Goal: Transaction & Acquisition: Purchase product/service

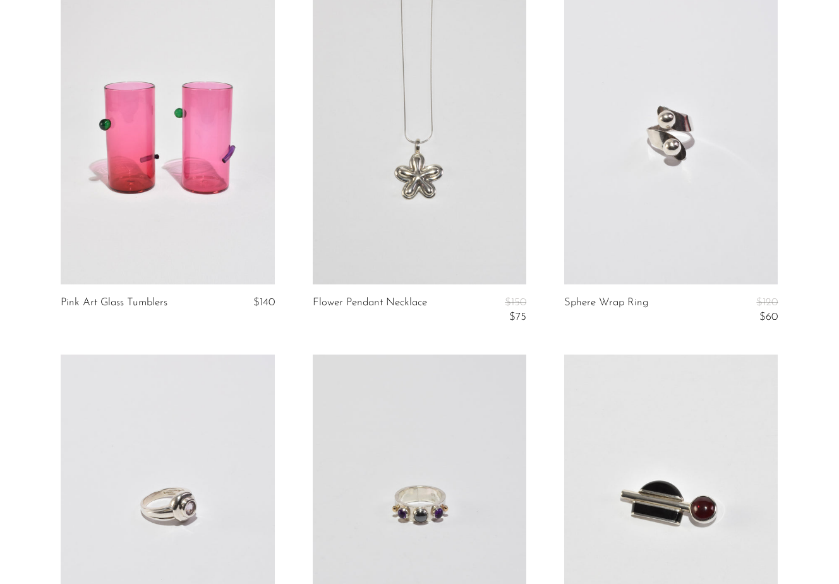
scroll to position [3407, 0]
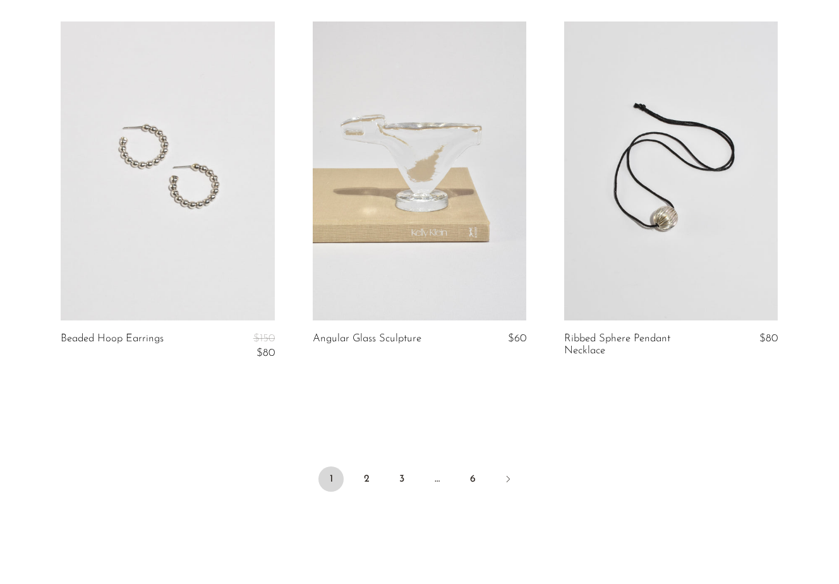
scroll to position [4100, 0]
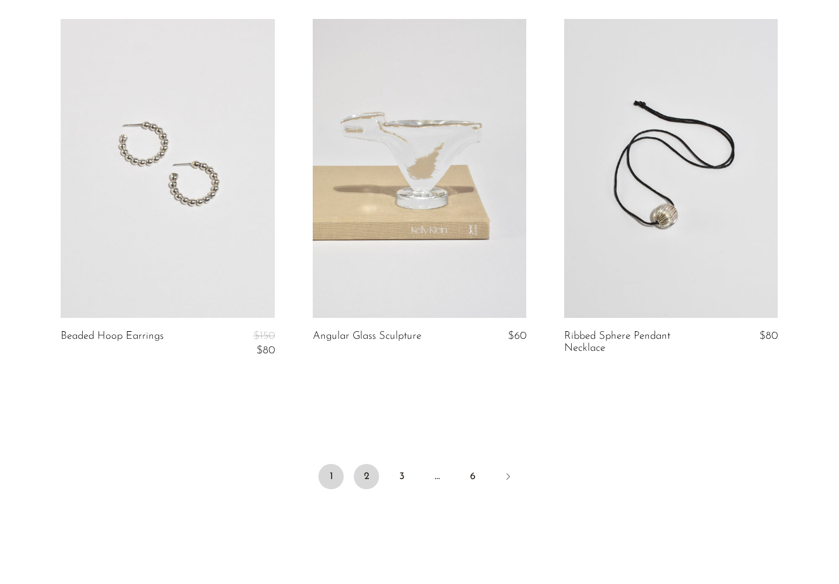
click at [364, 476] on link "2" at bounding box center [366, 476] width 25 height 25
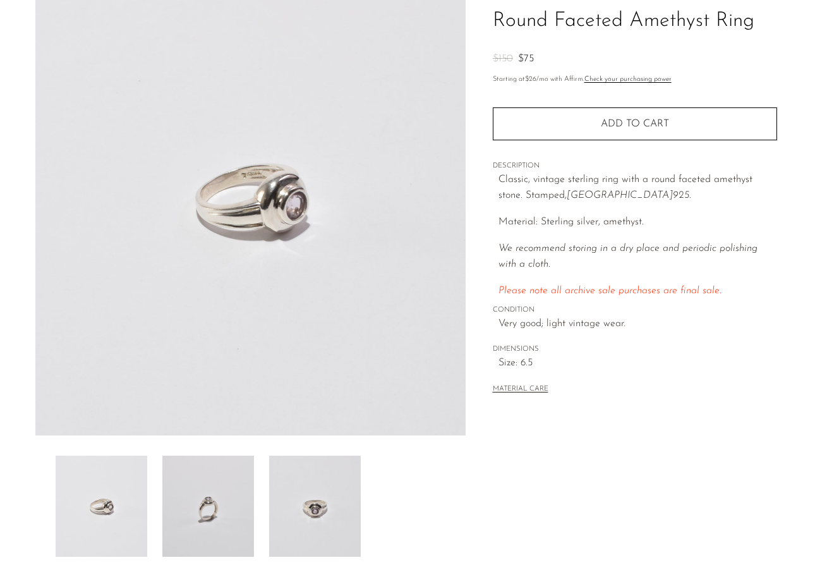
scroll to position [102, 0]
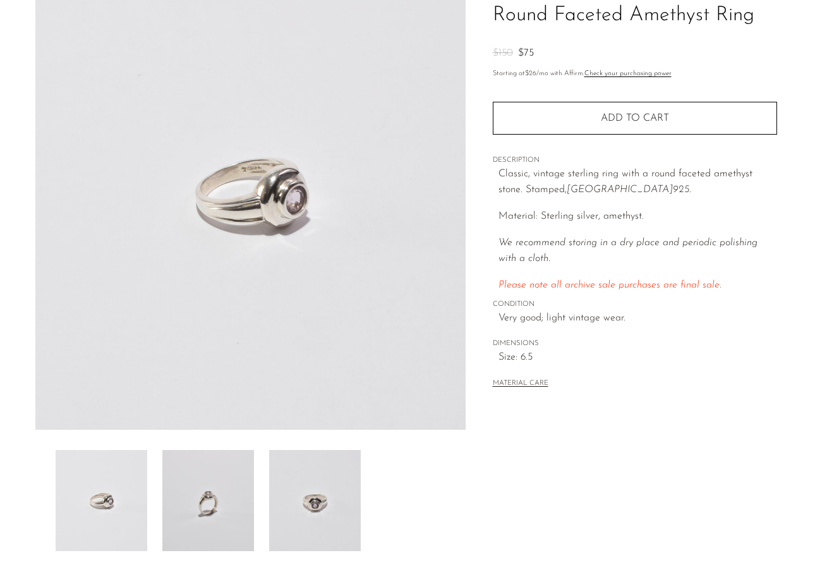
click at [229, 502] on img at bounding box center [208, 500] width 92 height 101
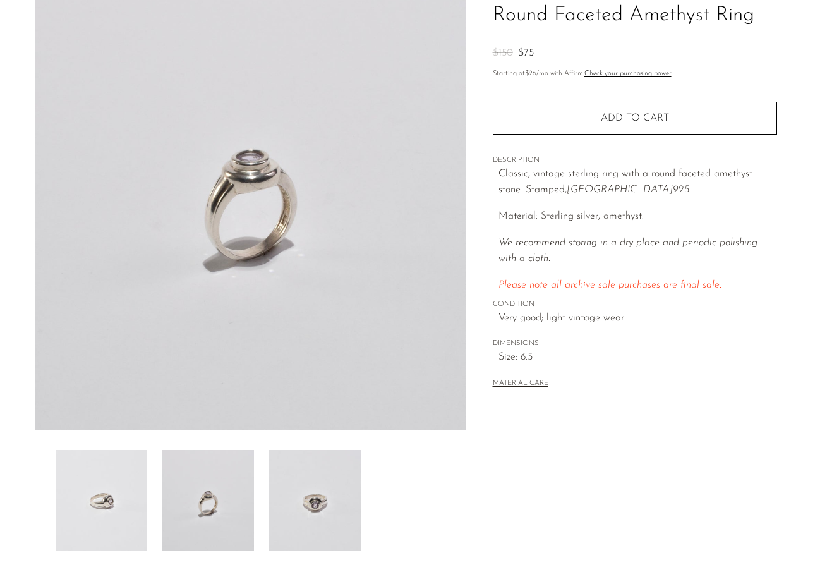
click at [292, 507] on img at bounding box center [315, 500] width 92 height 101
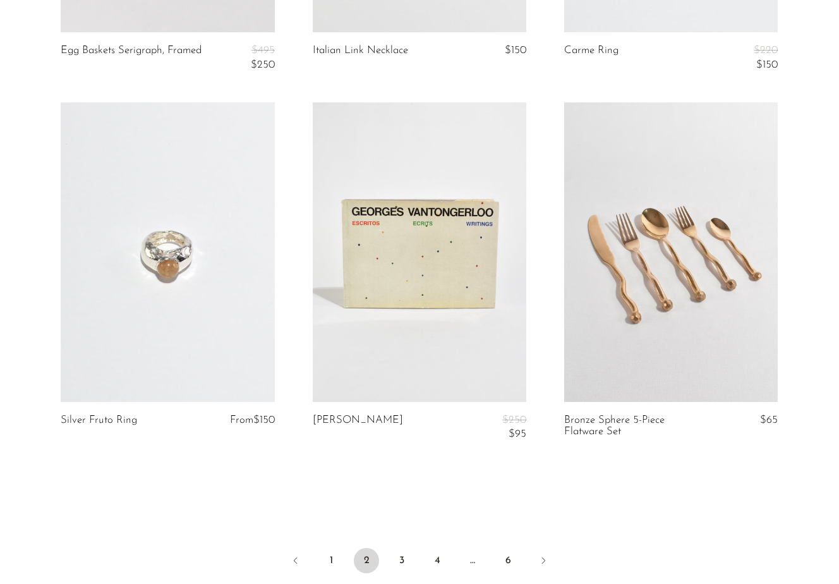
scroll to position [4087, 0]
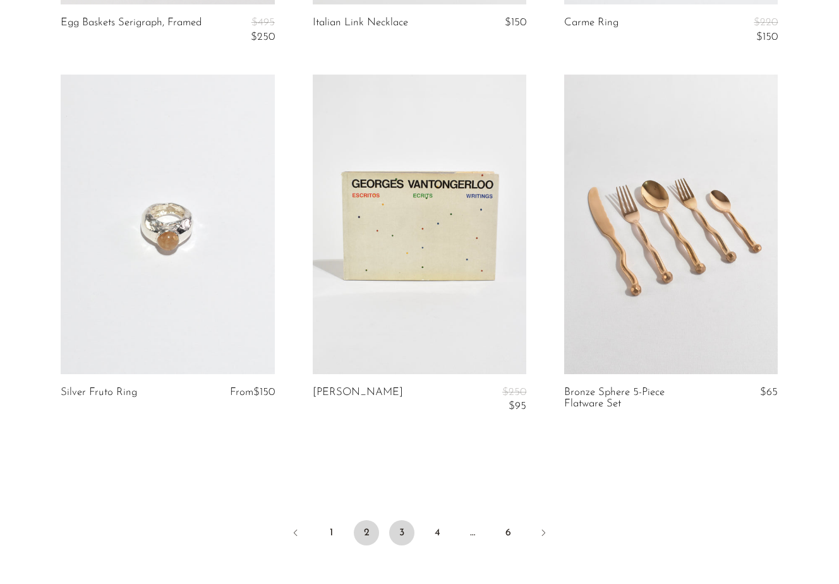
click at [399, 534] on link "3" at bounding box center [401, 532] width 25 height 25
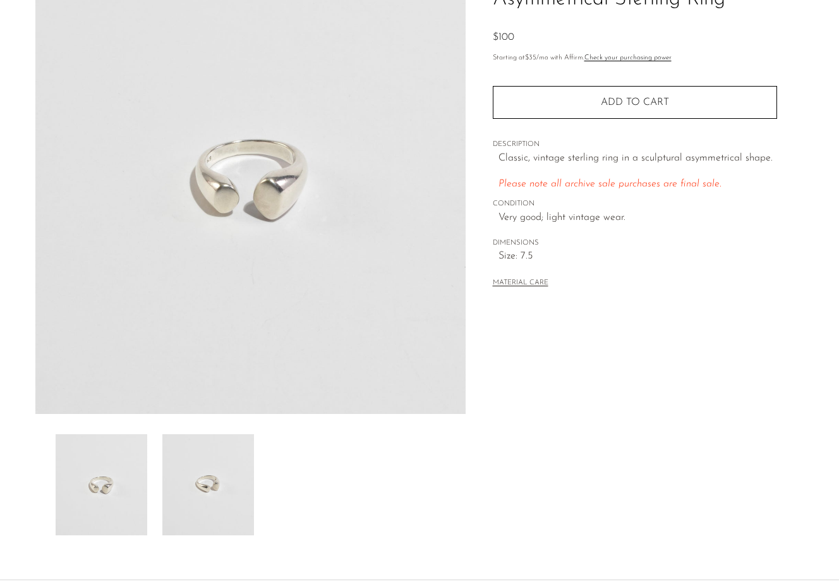
scroll to position [121, 0]
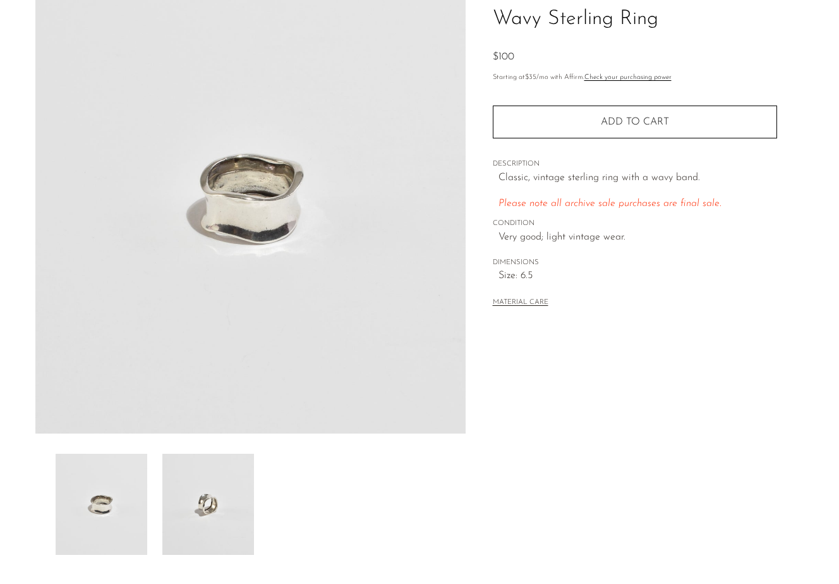
scroll to position [101, 0]
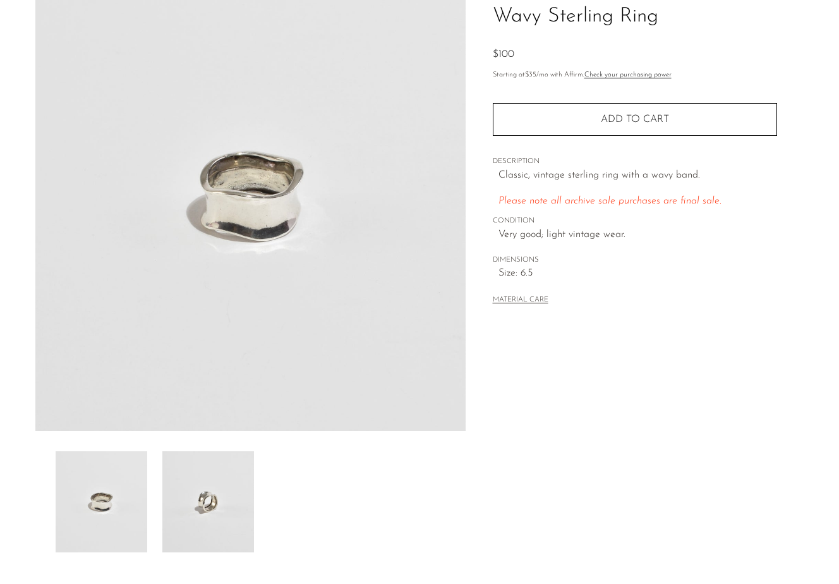
click at [196, 512] on img at bounding box center [208, 501] width 92 height 101
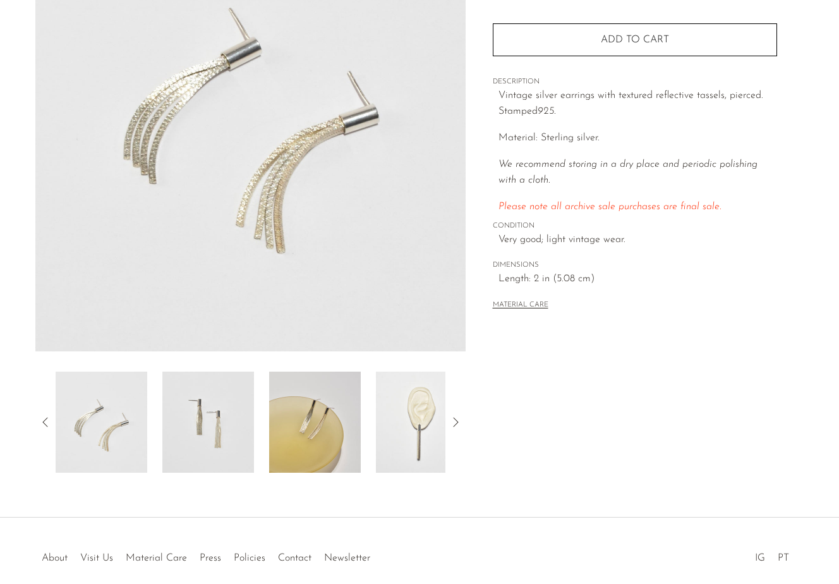
scroll to position [198, 0]
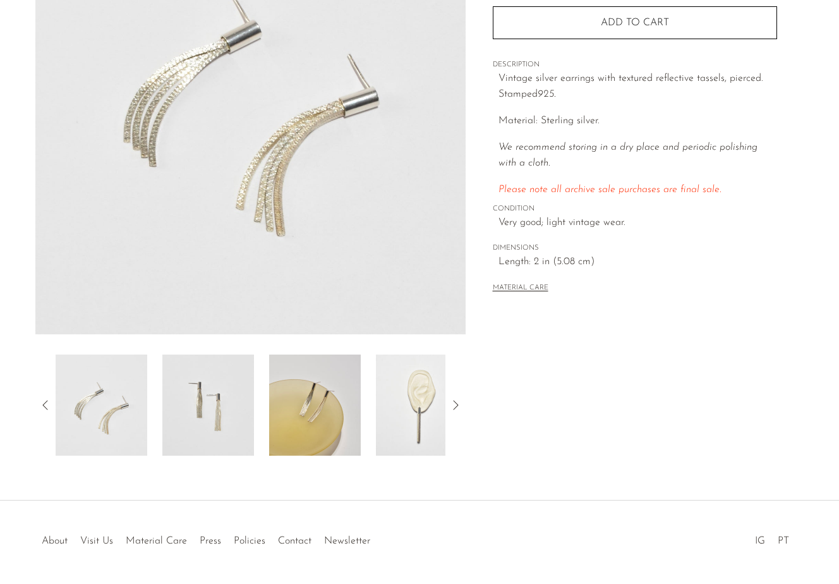
click at [404, 392] on img at bounding box center [422, 404] width 92 height 101
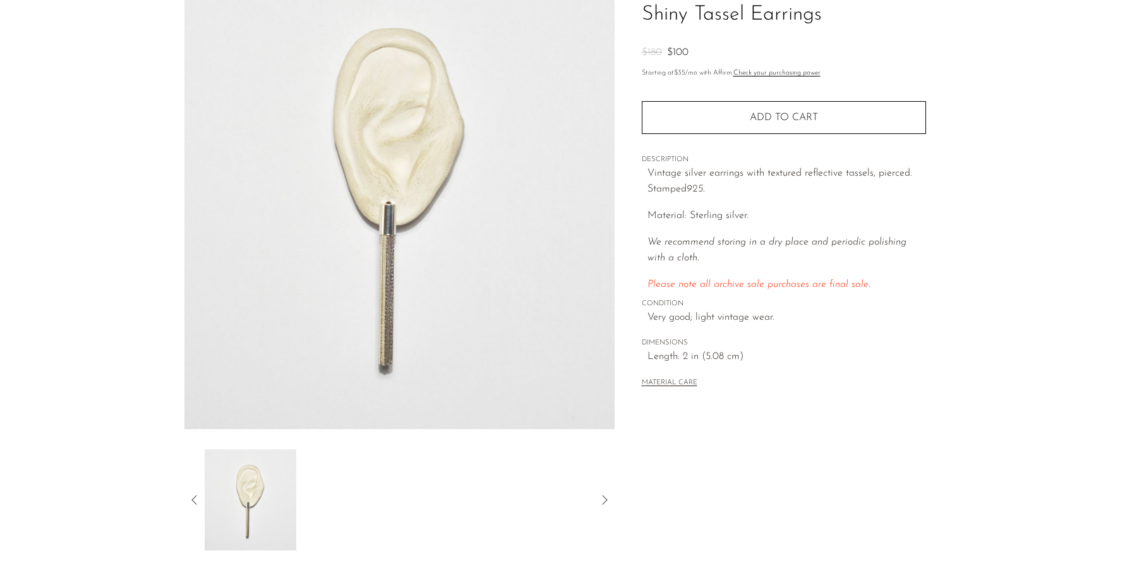
scroll to position [104, 0]
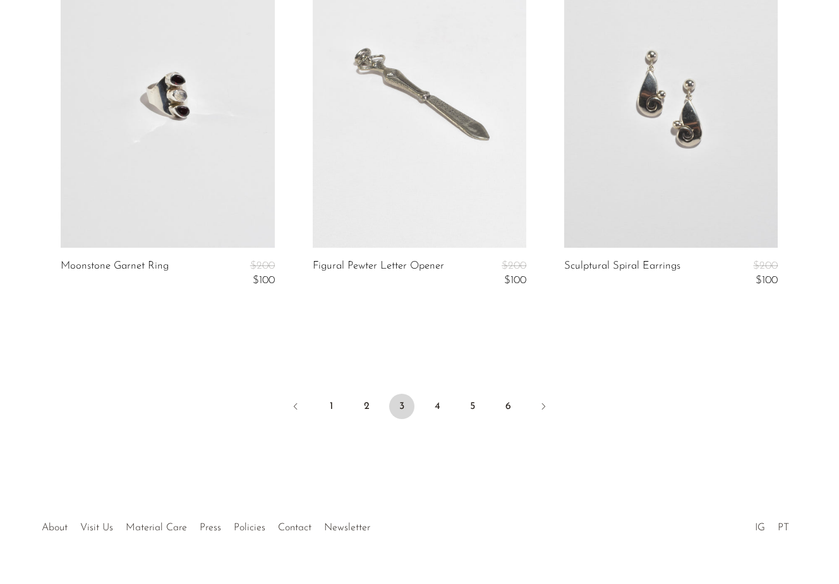
scroll to position [4183, 0]
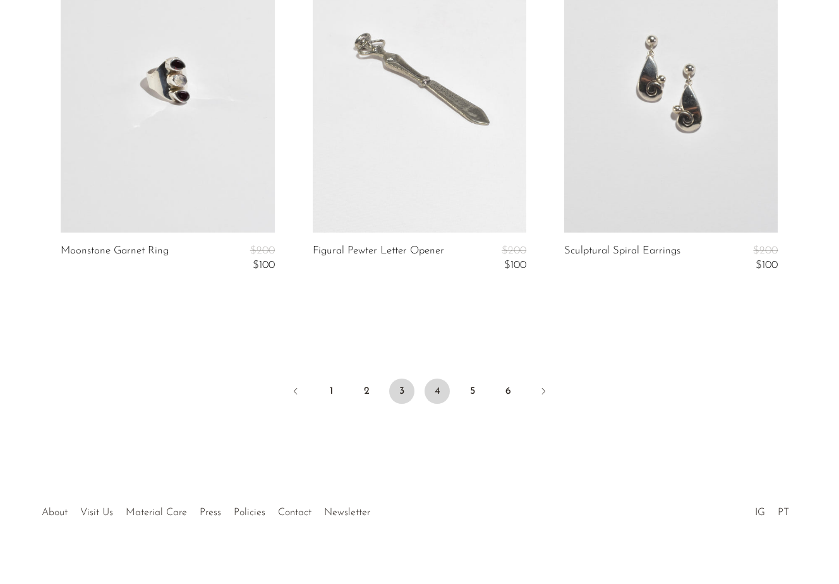
click at [436, 388] on link "4" at bounding box center [436, 390] width 25 height 25
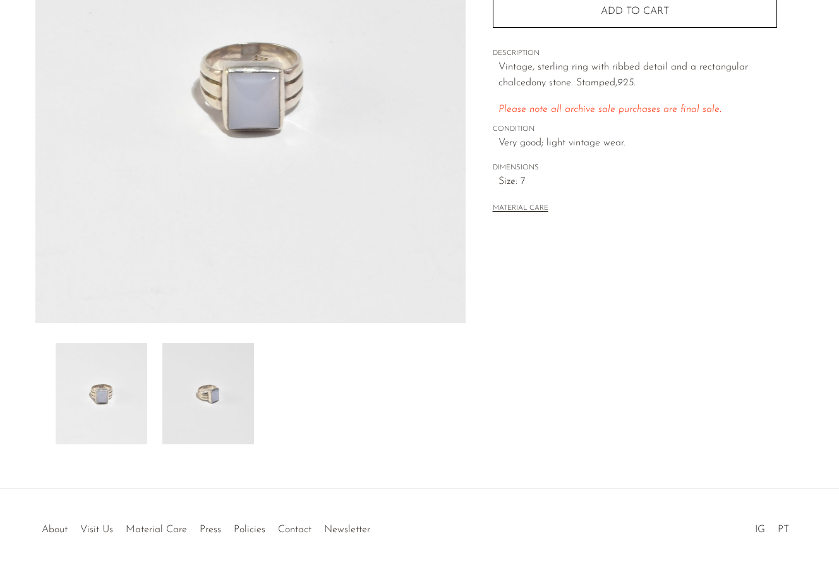
scroll to position [236, 0]
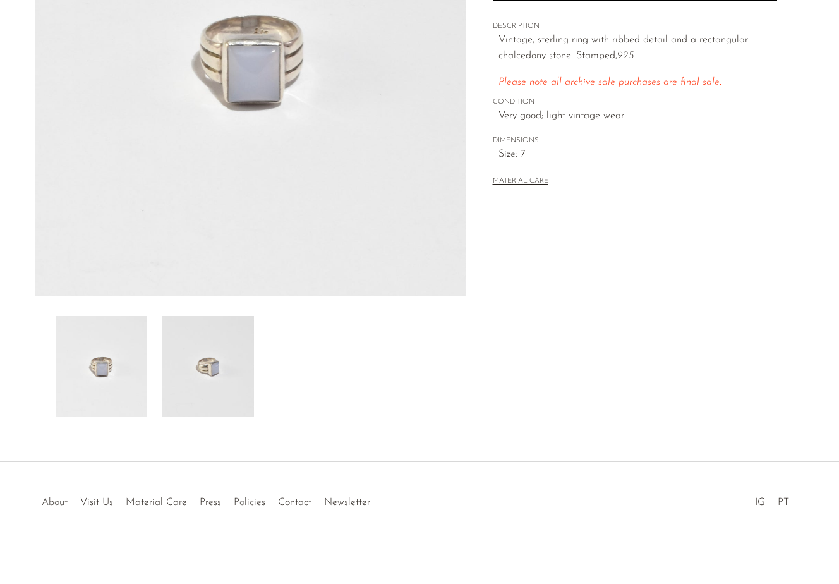
click at [235, 358] on img at bounding box center [208, 366] width 92 height 101
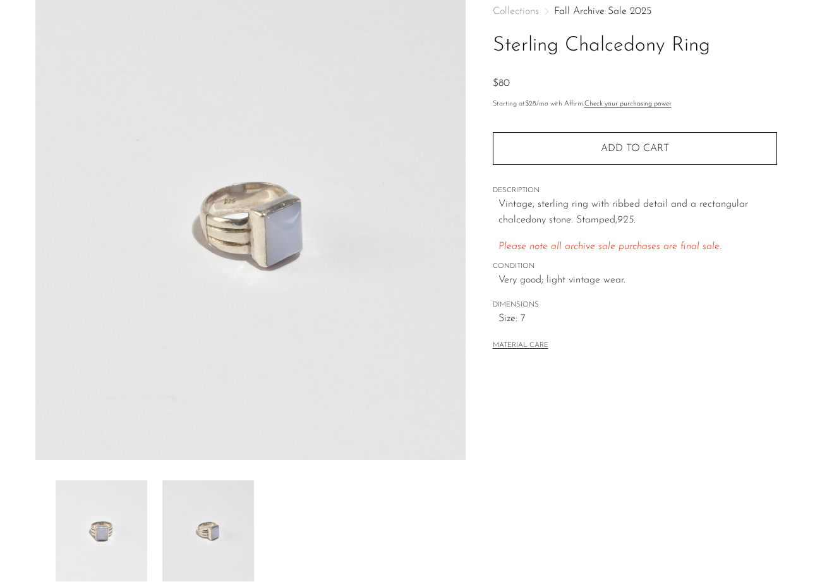
scroll to position [61, 0]
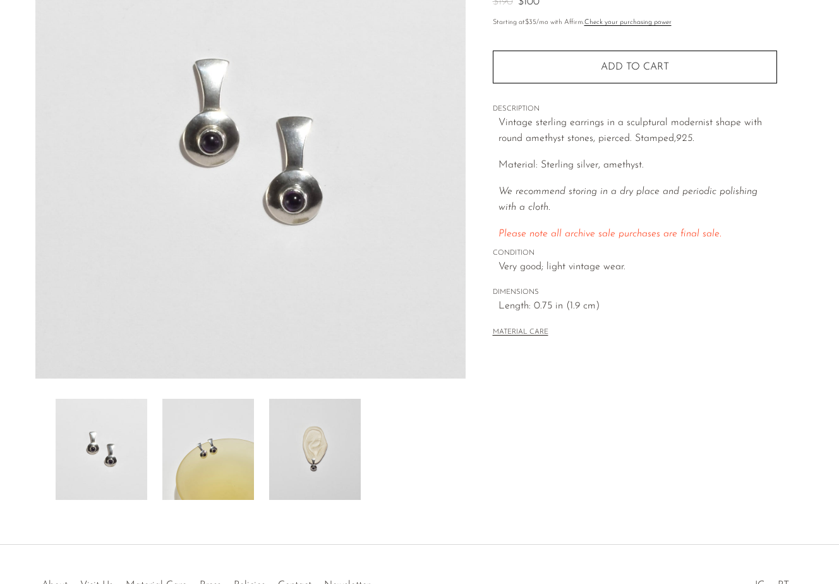
scroll to position [160, 0]
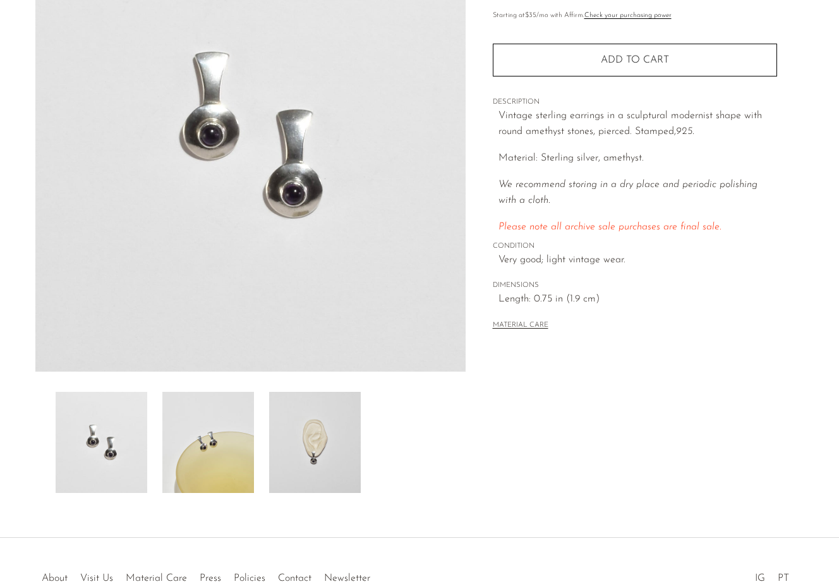
click at [301, 464] on img at bounding box center [315, 442] width 92 height 101
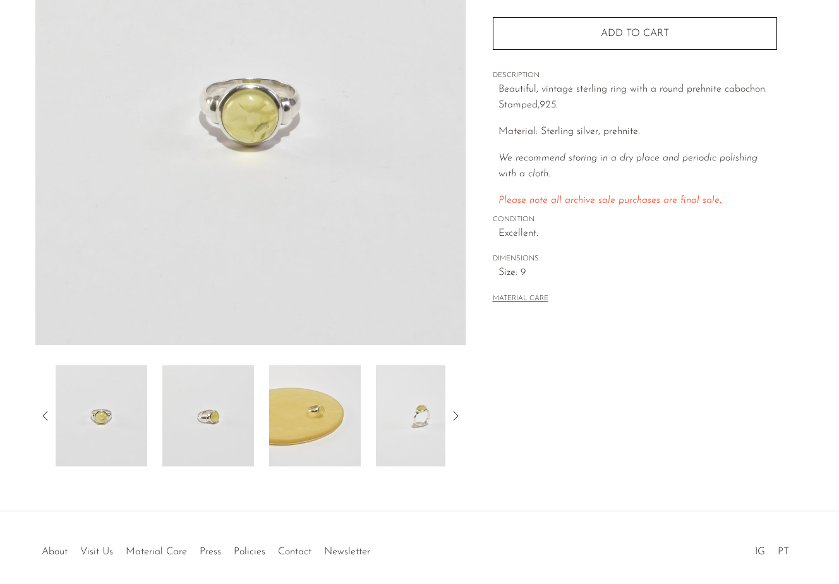
scroll to position [198, 0]
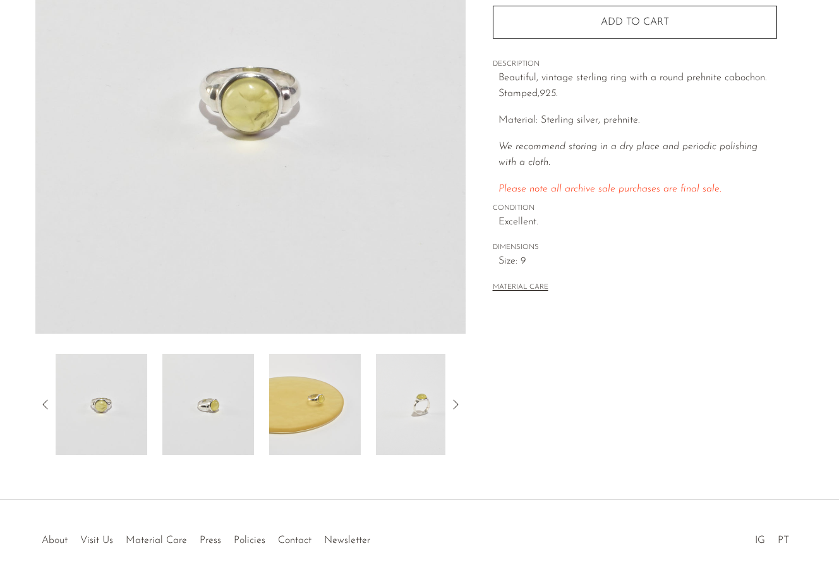
click at [342, 414] on img at bounding box center [315, 404] width 92 height 101
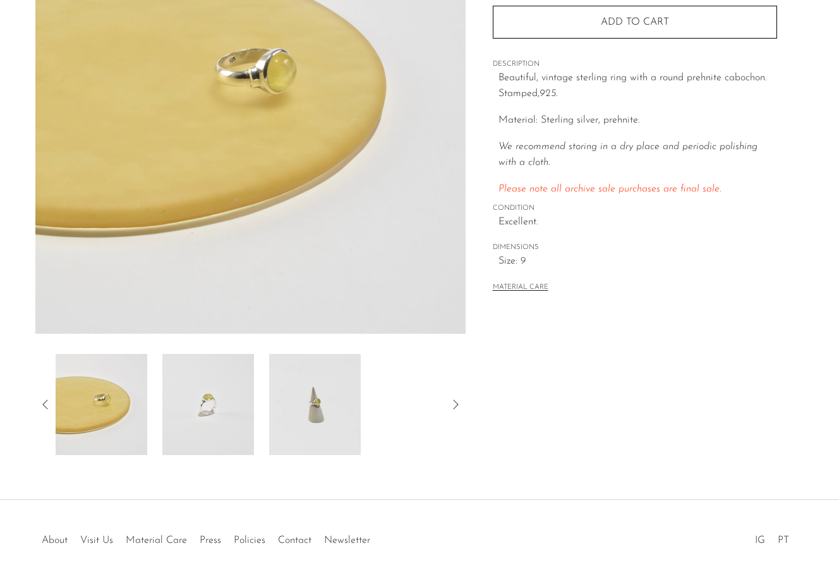
click at [322, 406] on img at bounding box center [315, 404] width 92 height 101
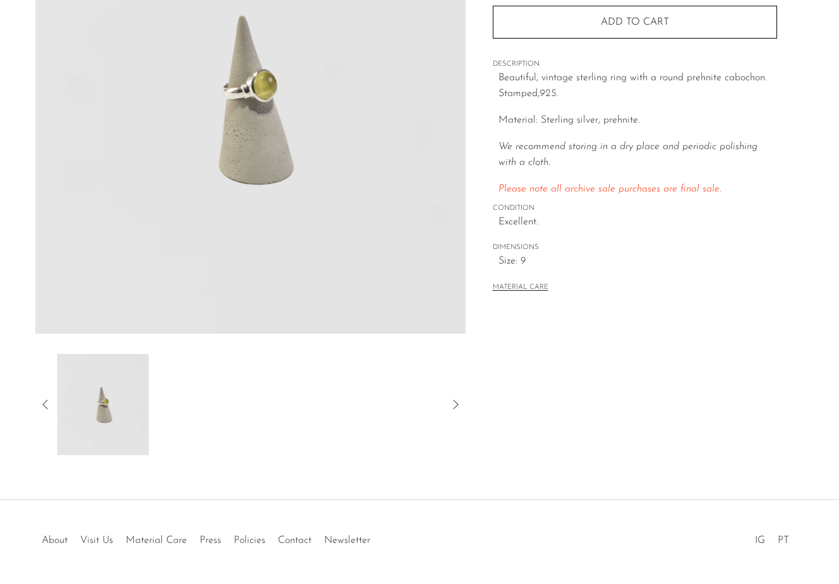
click at [322, 406] on div at bounding box center [251, 404] width 390 height 101
click at [48, 400] on icon at bounding box center [45, 404] width 15 height 15
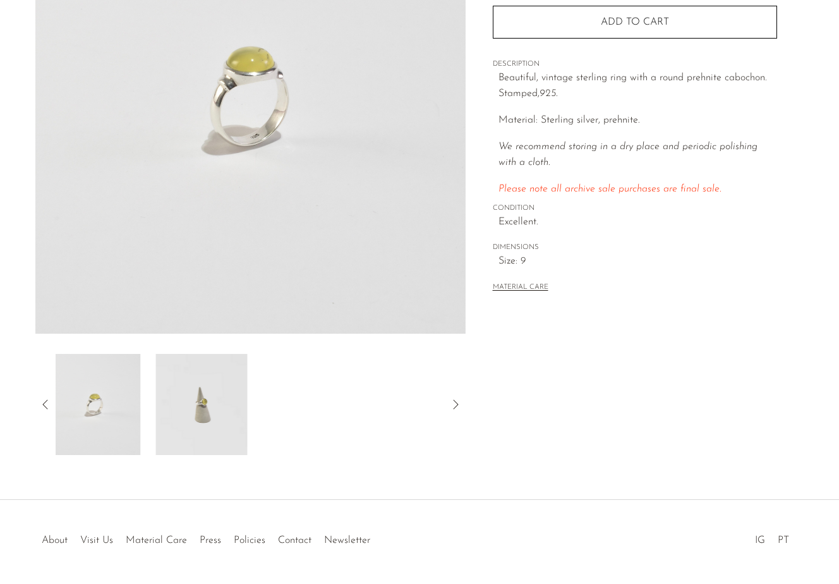
click at [48, 400] on icon at bounding box center [45, 404] width 15 height 15
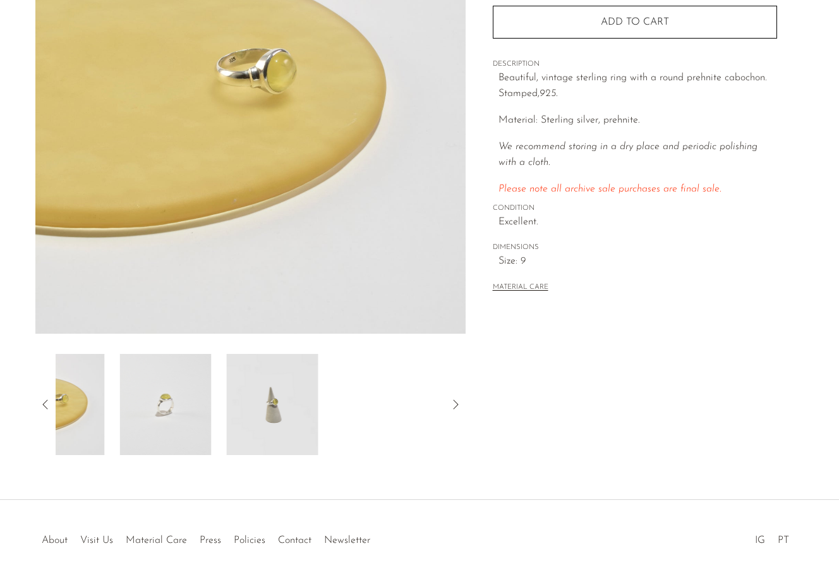
click at [48, 400] on icon at bounding box center [45, 404] width 15 height 15
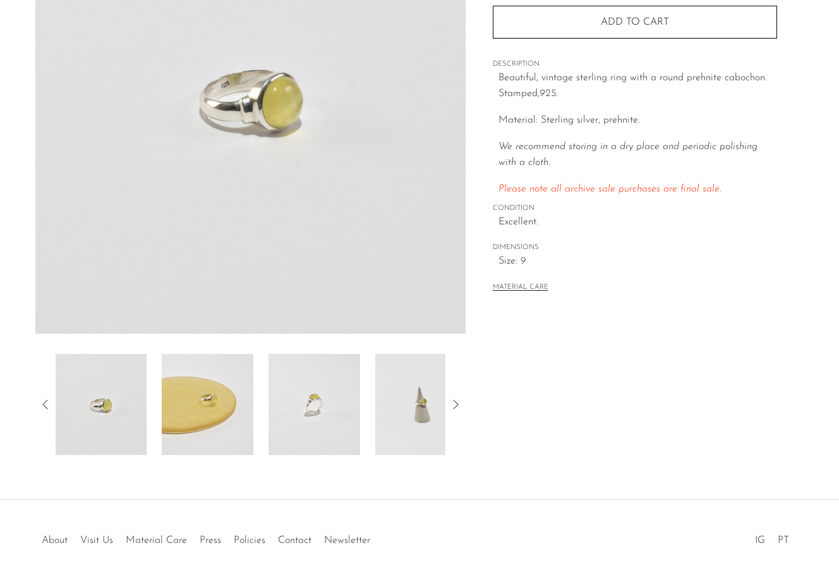
click at [48, 400] on icon at bounding box center [45, 404] width 15 height 15
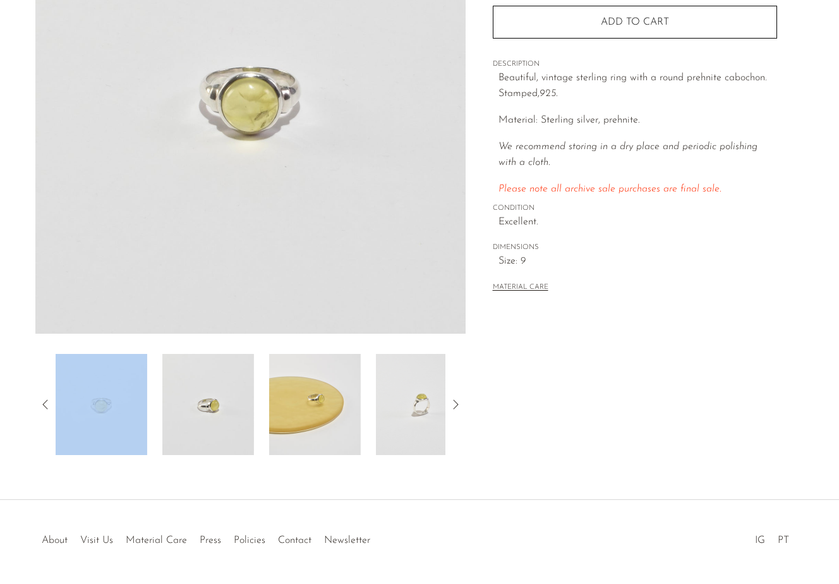
click at [48, 400] on icon at bounding box center [45, 404] width 15 height 15
click at [223, 440] on img at bounding box center [208, 404] width 92 height 101
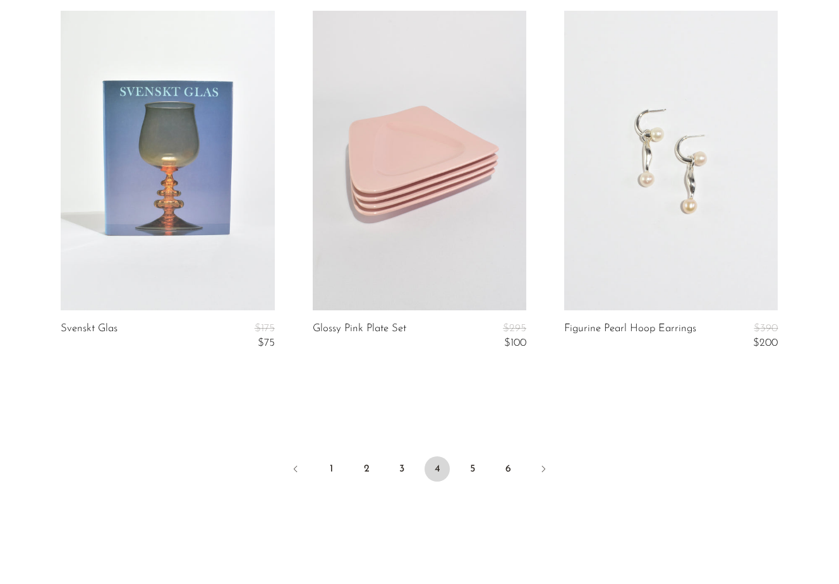
scroll to position [4258, 0]
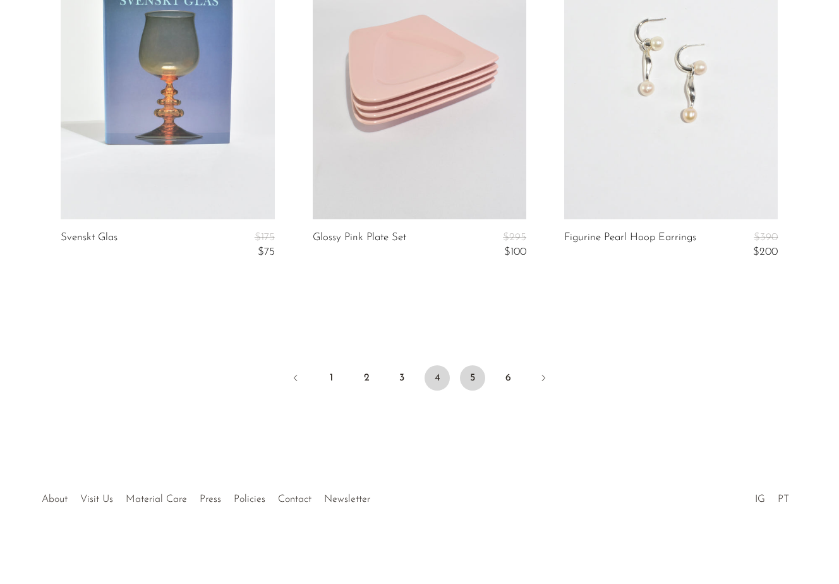
click at [474, 378] on link "5" at bounding box center [472, 377] width 25 height 25
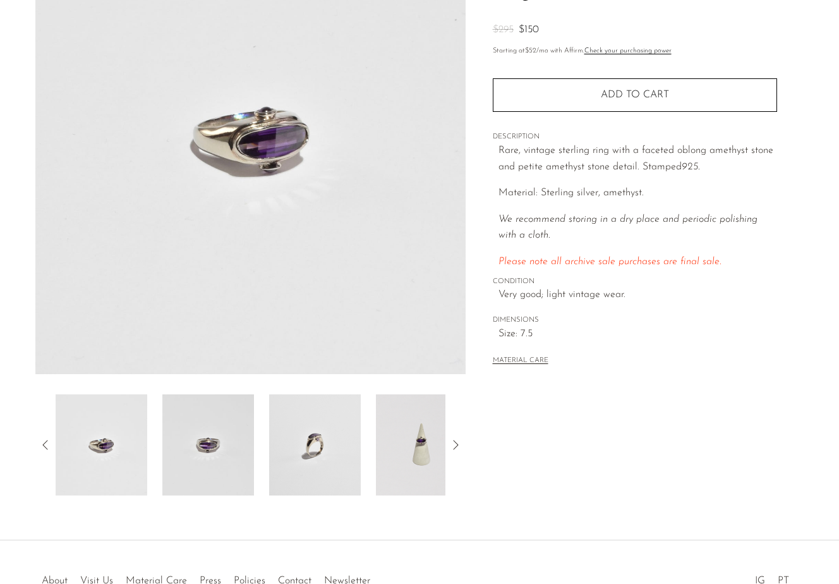
scroll to position [162, 0]
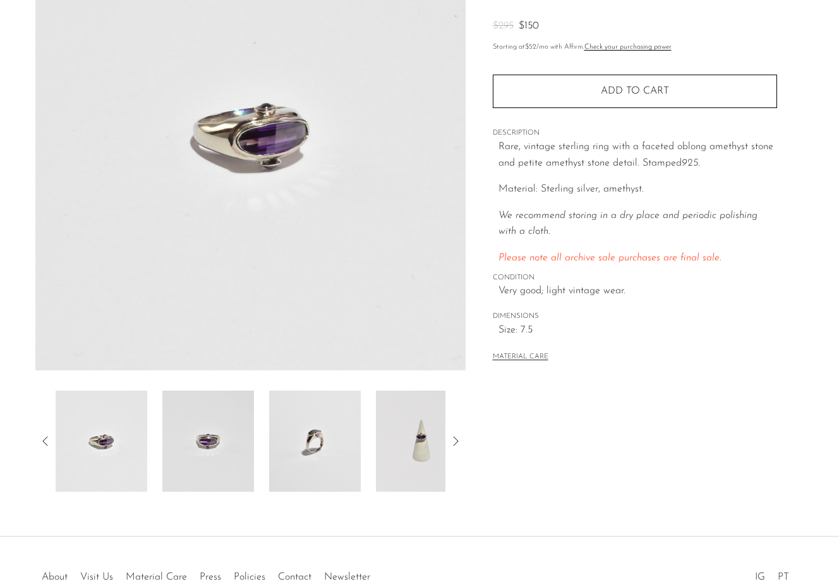
click at [292, 429] on img at bounding box center [315, 440] width 92 height 101
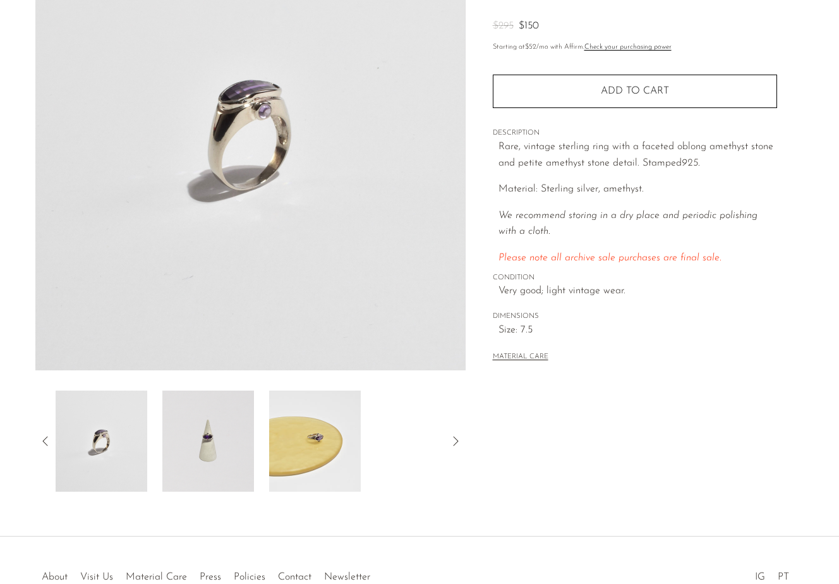
click at [315, 447] on img at bounding box center [315, 440] width 92 height 101
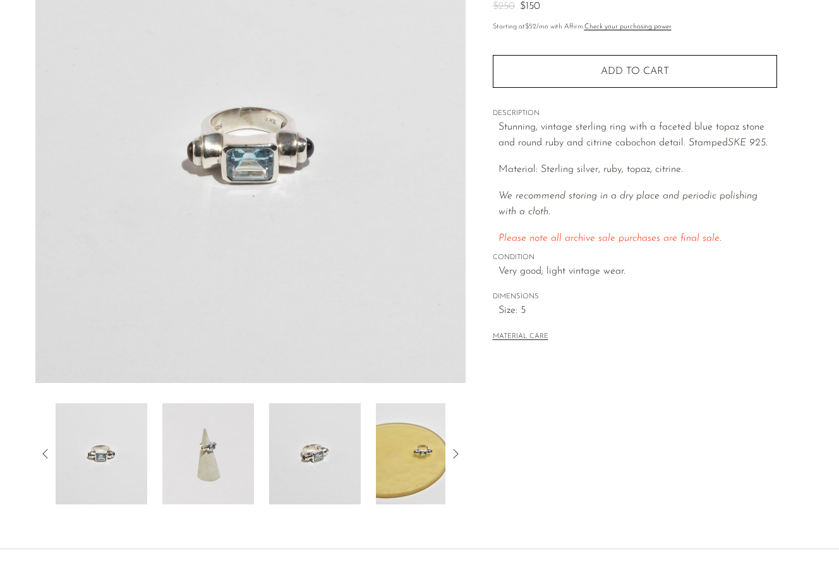
scroll to position [153, 0]
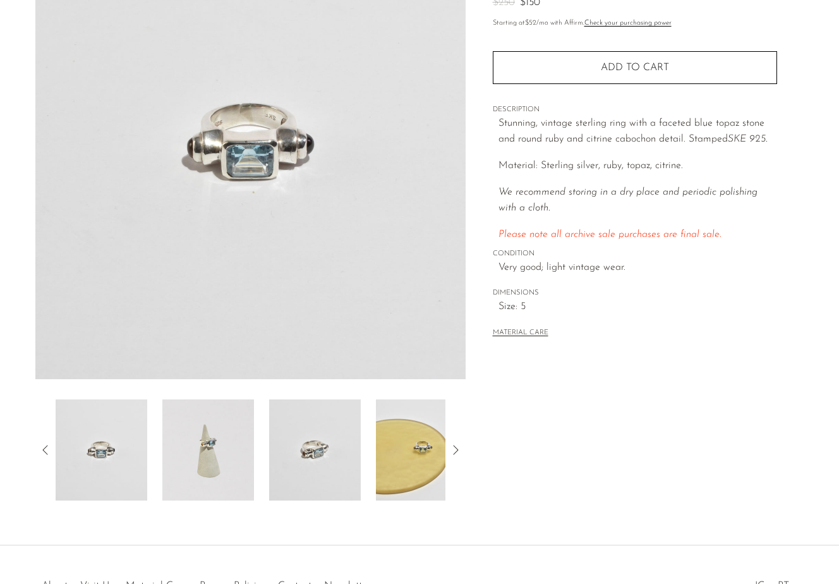
click at [342, 415] on img at bounding box center [315, 449] width 92 height 101
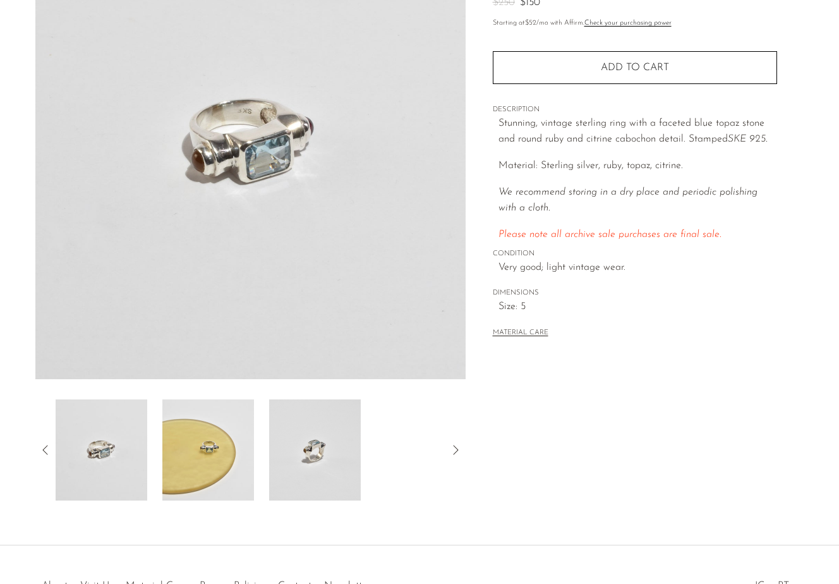
click at [326, 440] on img at bounding box center [315, 449] width 92 height 101
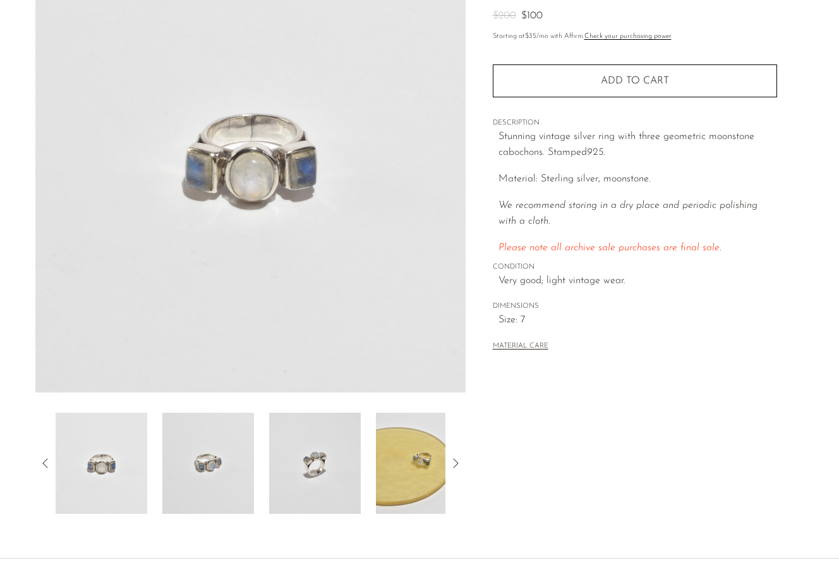
scroll to position [143, 0]
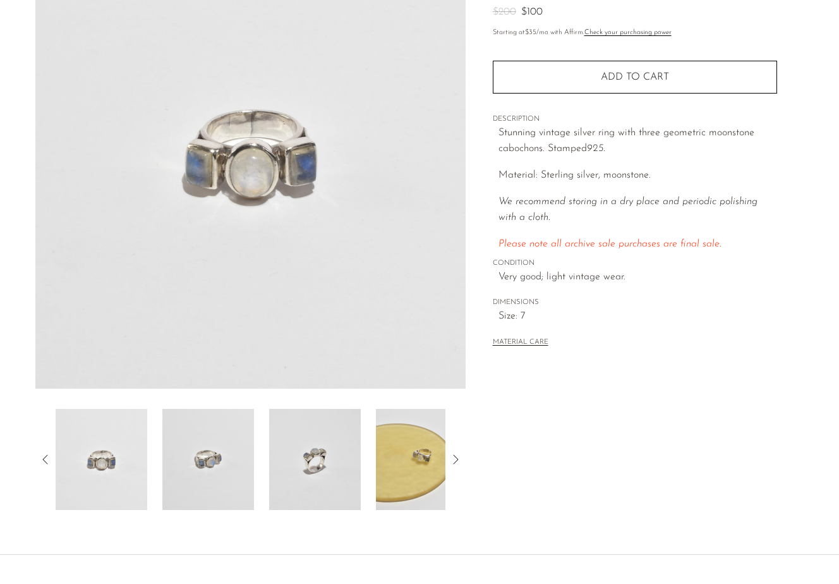
click at [283, 455] on img at bounding box center [315, 459] width 92 height 101
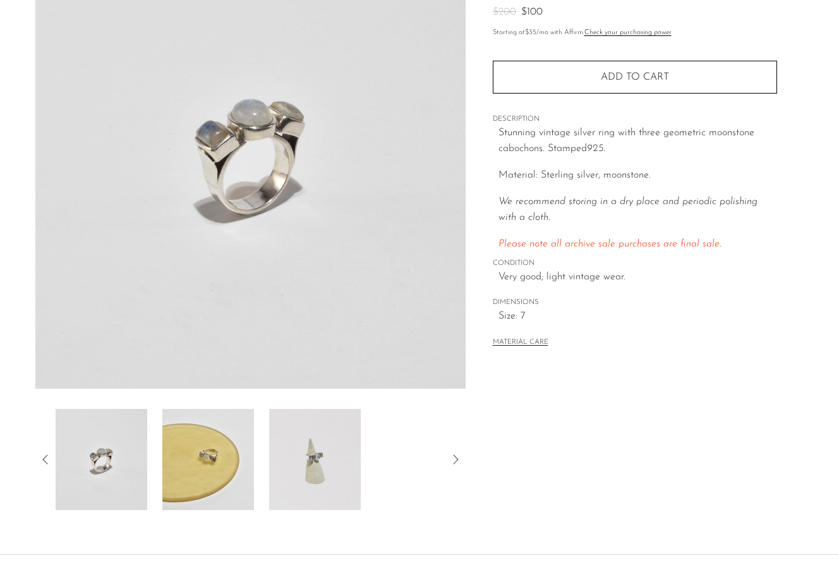
click at [303, 459] on img at bounding box center [315, 459] width 92 height 101
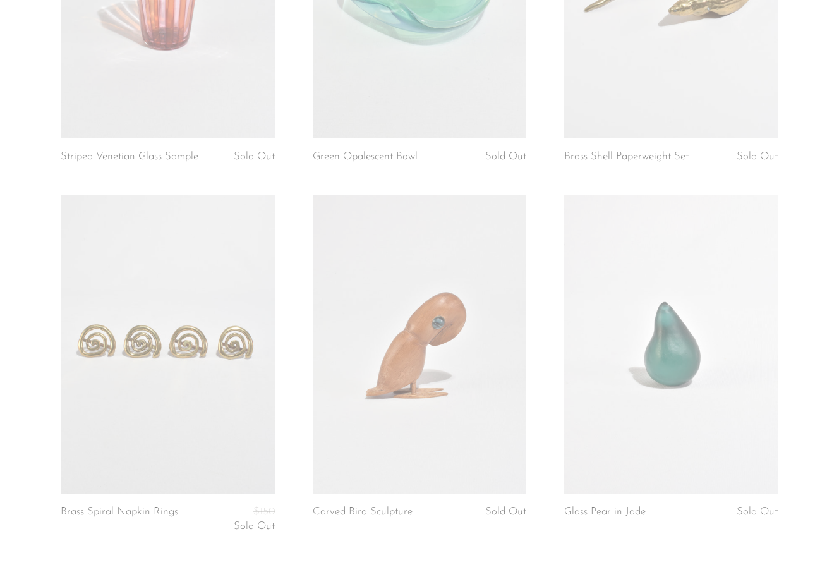
scroll to position [4078, 0]
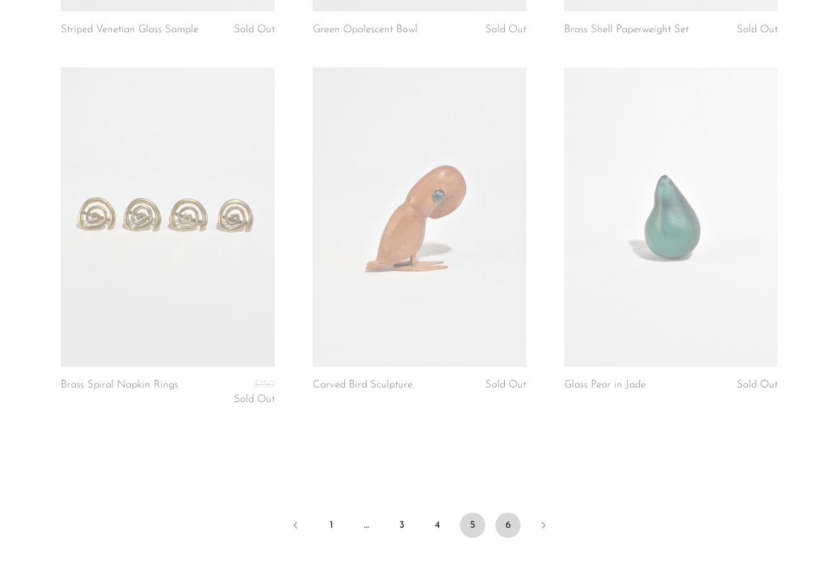
click at [502, 527] on link "6" at bounding box center [507, 524] width 25 height 25
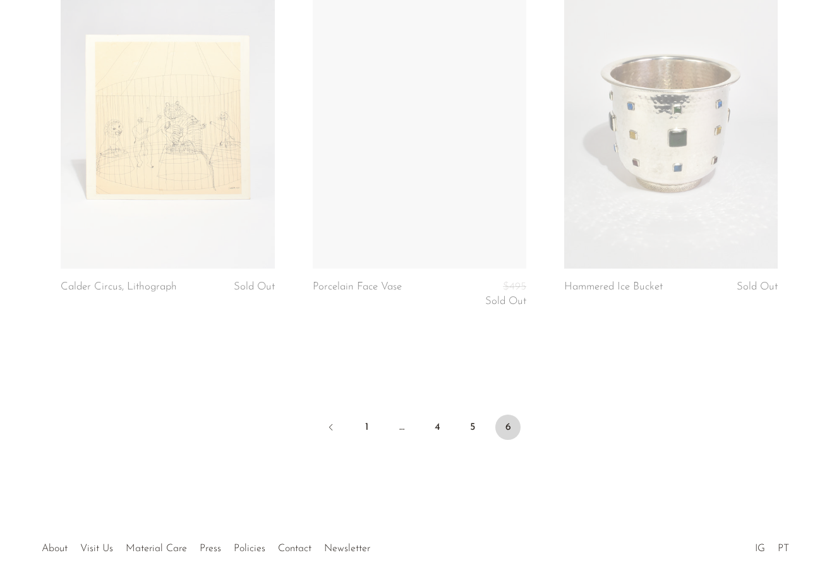
scroll to position [3833, 0]
